Goal: Transaction & Acquisition: Purchase product/service

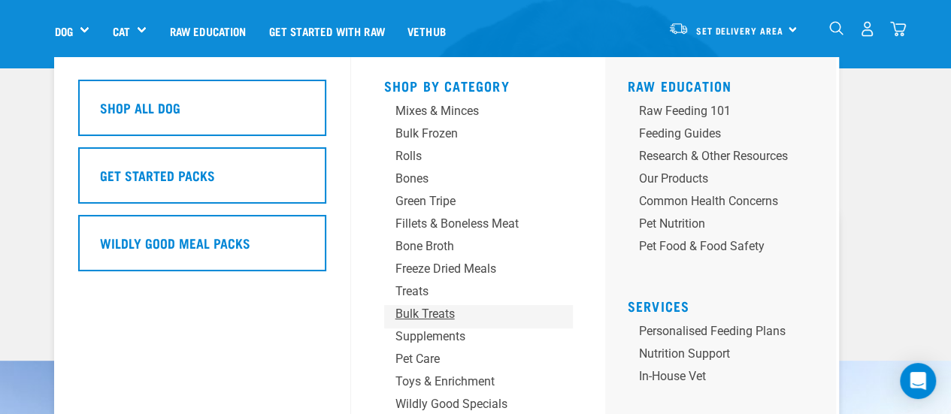
scroll to position [226, 0]
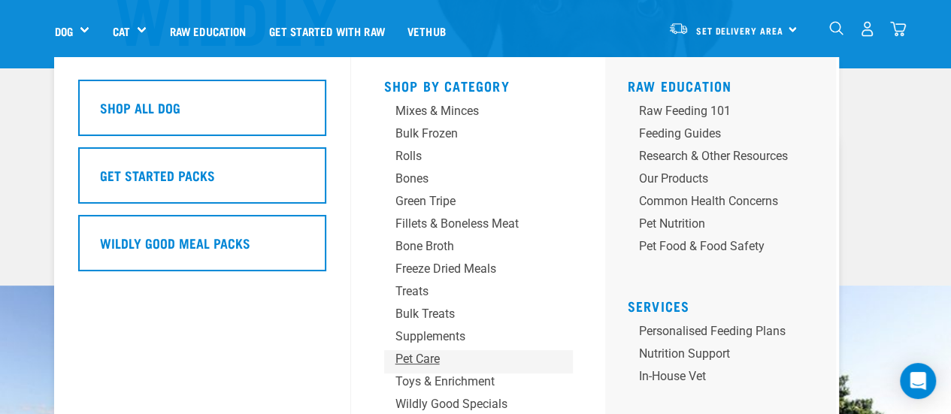
drag, startPoint x: 423, startPoint y: 348, endPoint x: 420, endPoint y: 359, distance: 10.9
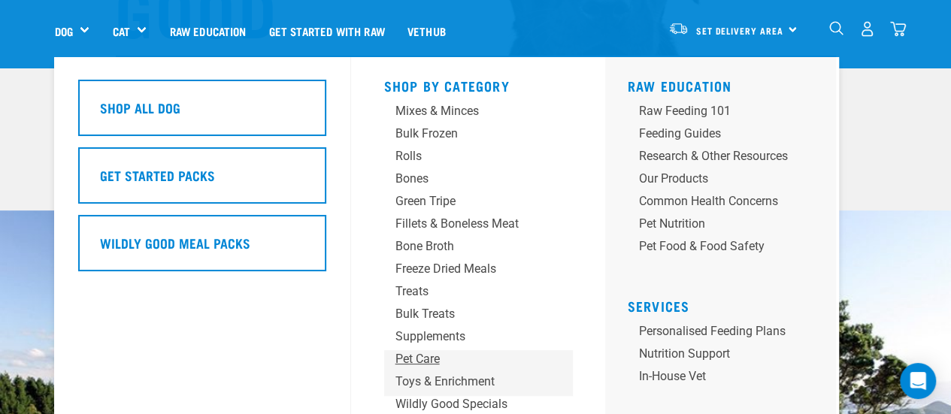
scroll to position [376, 0]
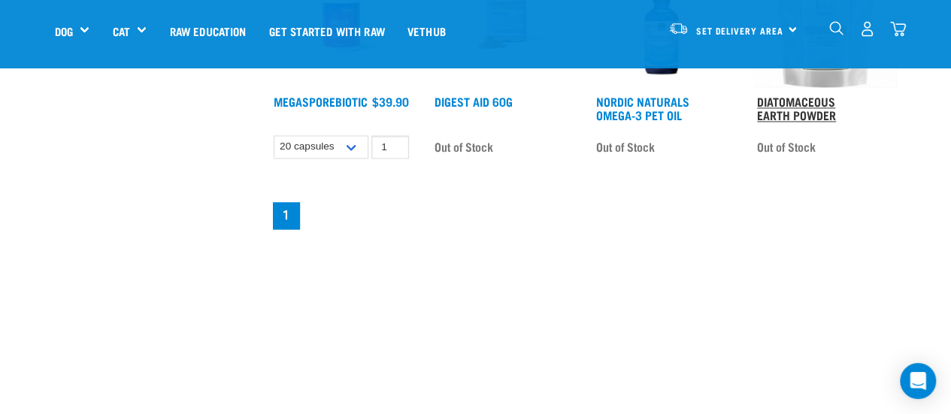
scroll to position [1128, 0]
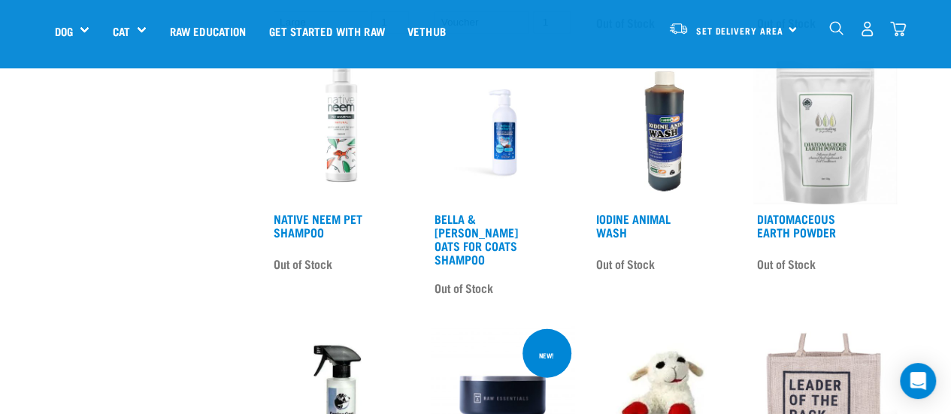
scroll to position [1579, 0]
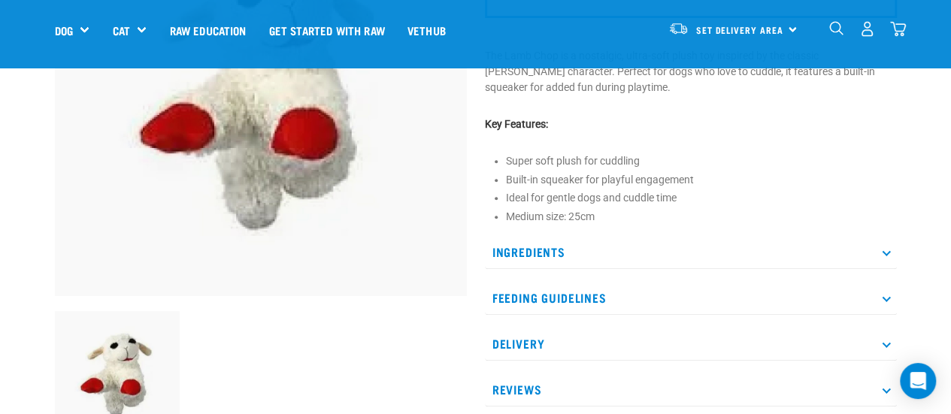
scroll to position [75, 0]
